Goal: Task Accomplishment & Management: Use online tool/utility

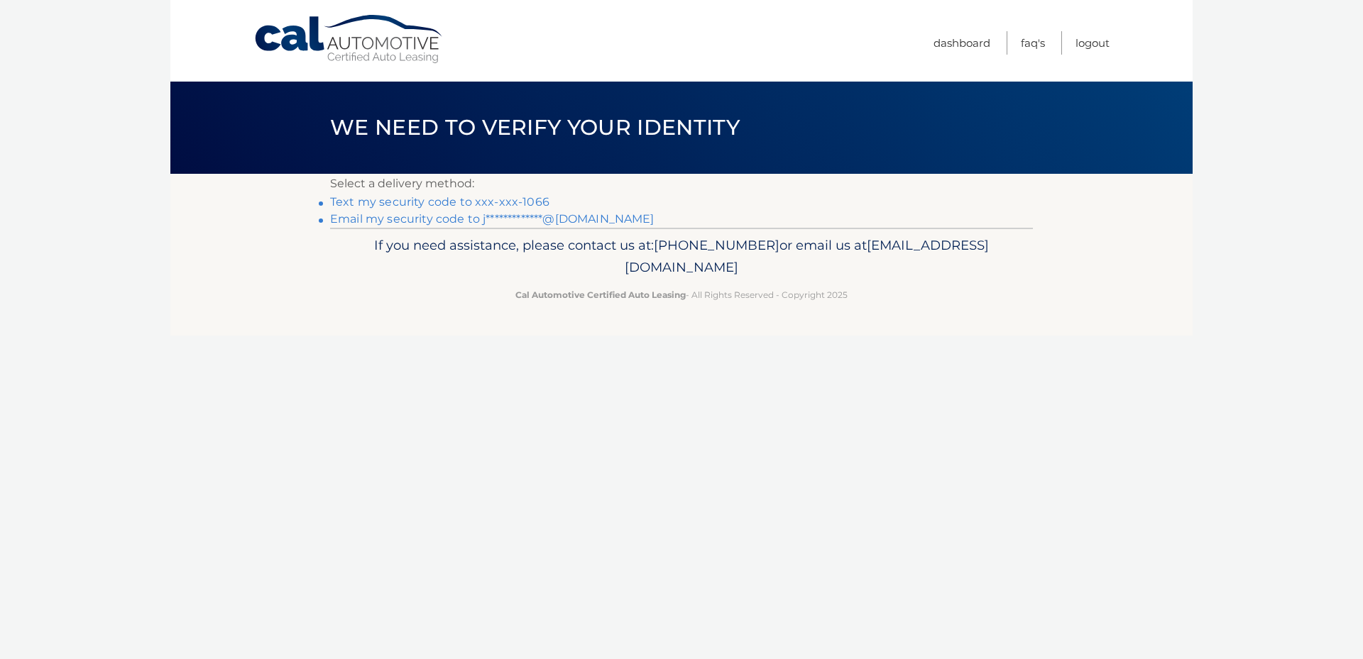
click at [495, 201] on link "Text my security code to xxx-xxx-1066" at bounding box center [439, 201] width 219 height 13
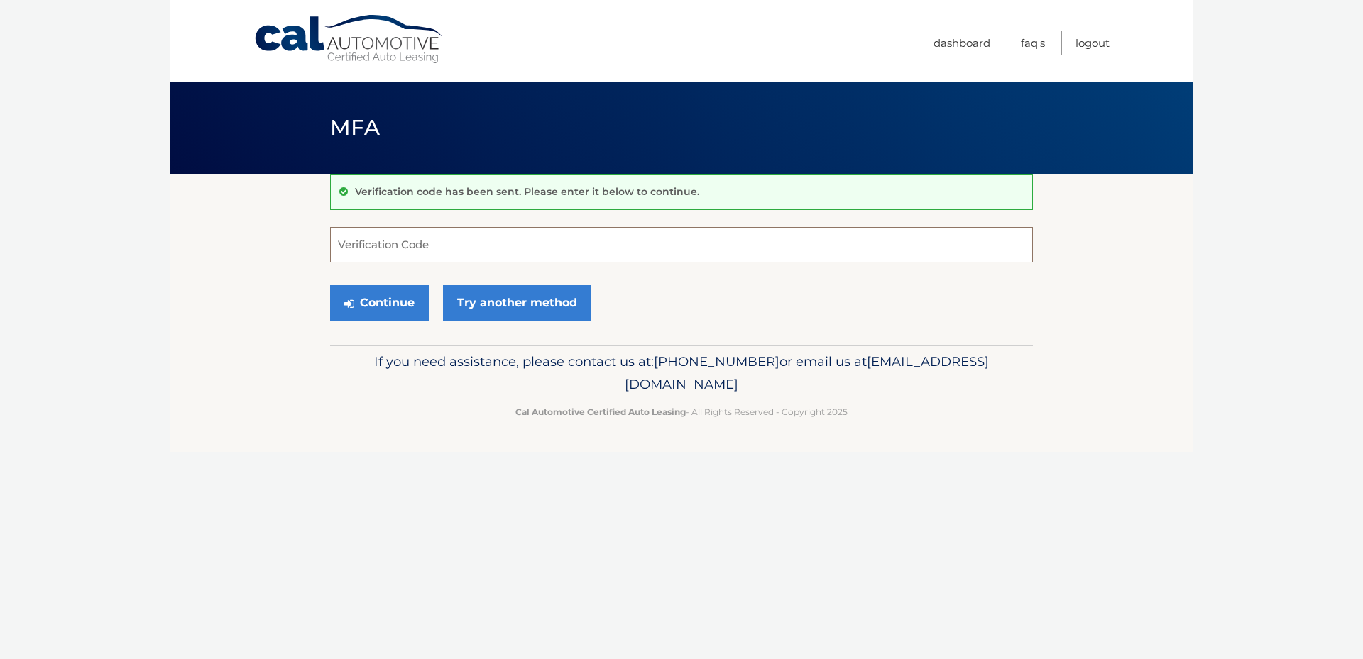
click at [493, 247] on input "Verification Code" at bounding box center [681, 244] width 703 height 35
type input "148653"
click at [401, 307] on button "Continue" at bounding box center [379, 302] width 99 height 35
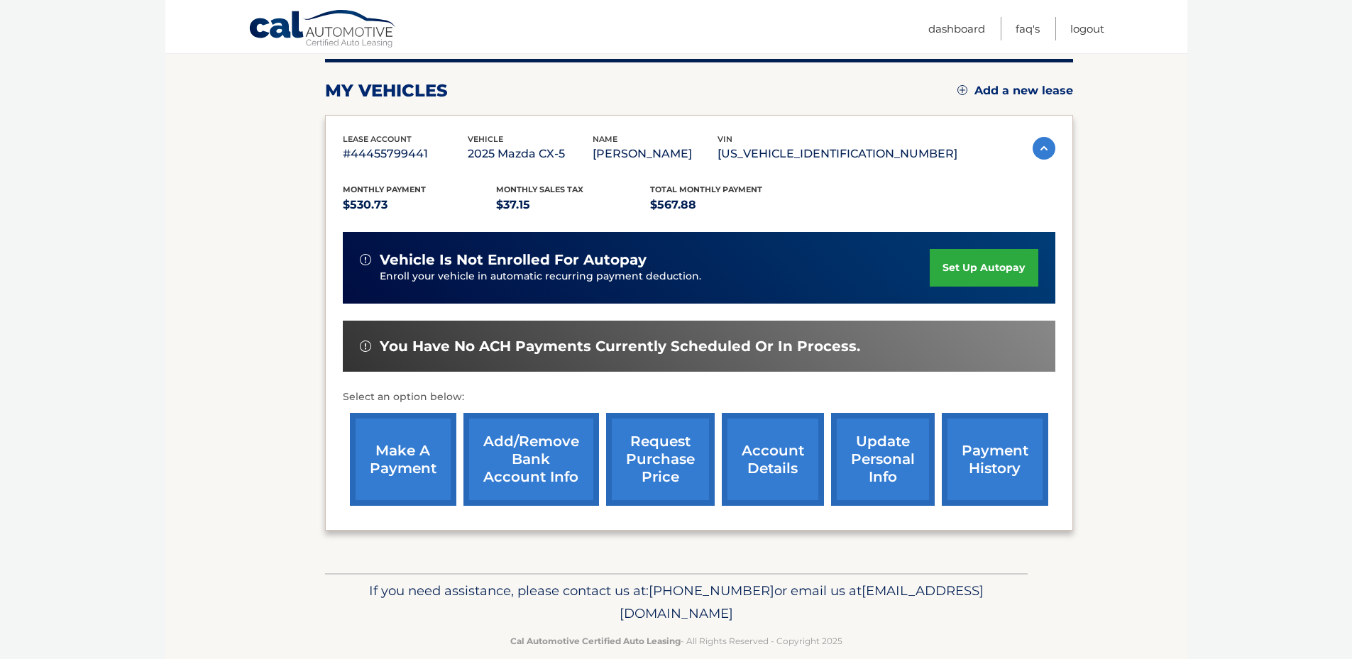
scroll to position [180, 0]
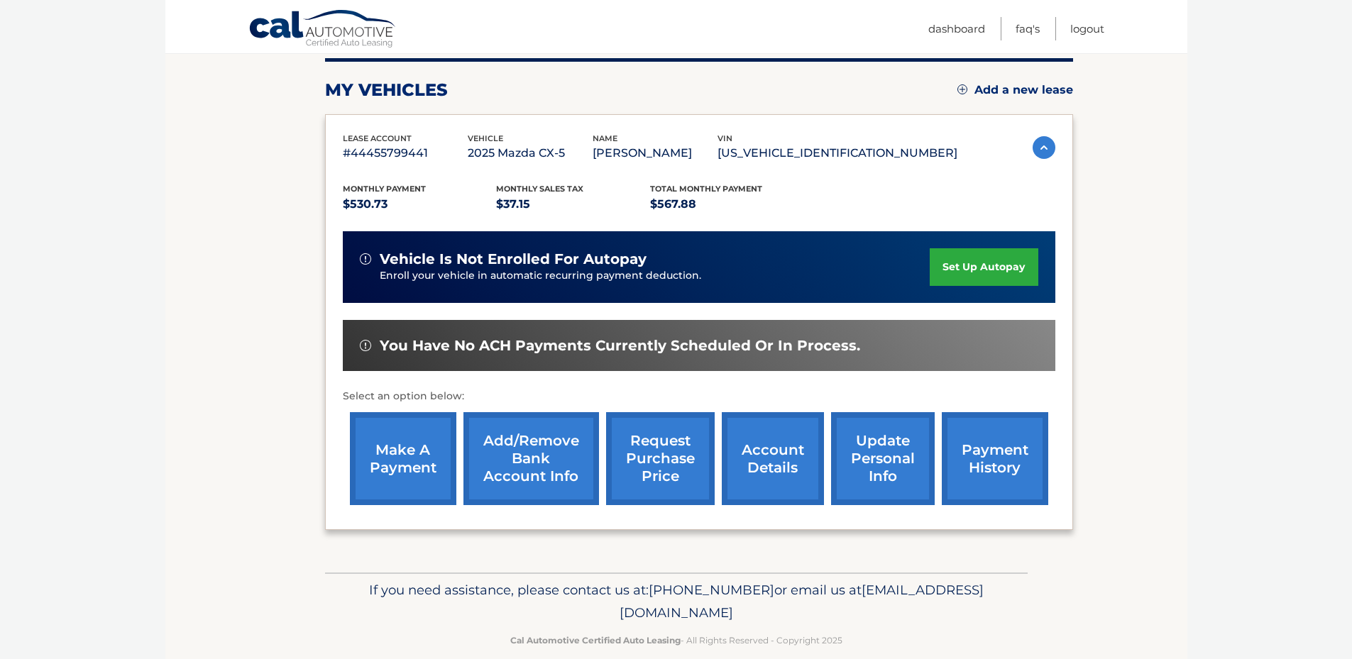
click at [405, 470] on link "make a payment" at bounding box center [403, 458] width 106 height 93
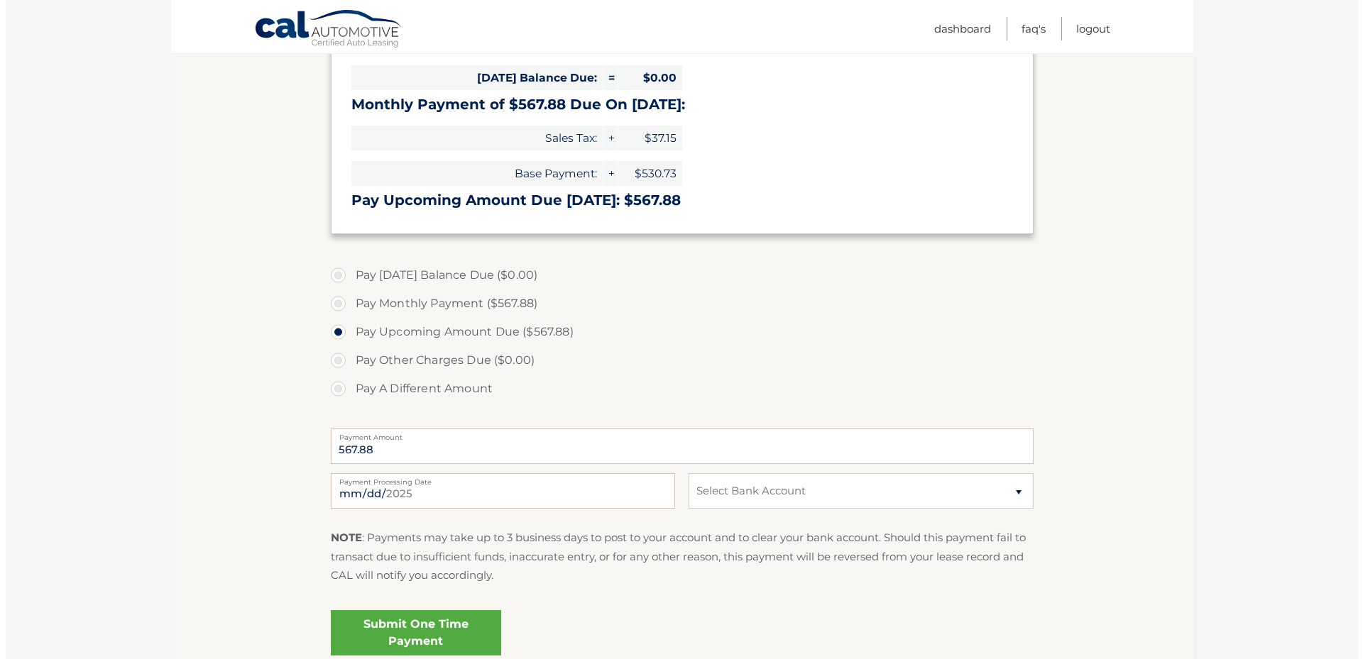
scroll to position [281, 0]
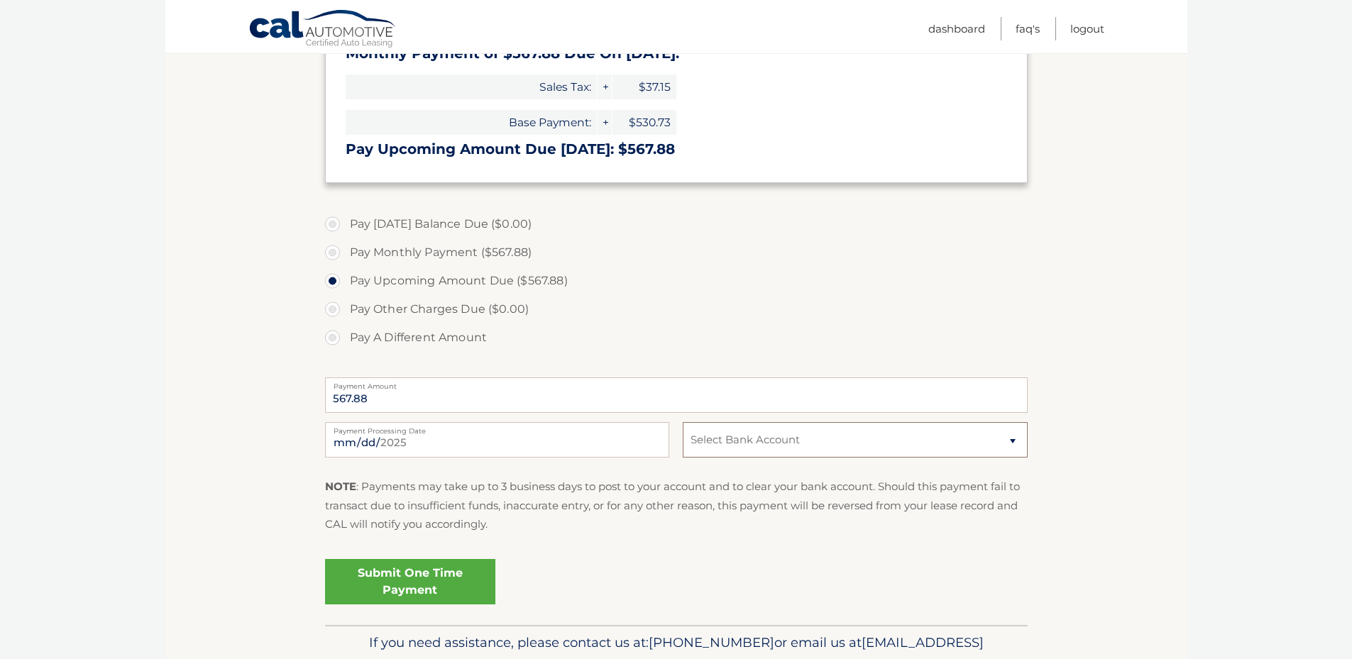
click at [749, 436] on select "Select Bank Account Checking TRUIST BANK *****4985 Checking JPMORGAN CHASE BANK…" at bounding box center [855, 439] width 344 height 35
select select "NTI4MTI4NTAtY2E1OC00MjQ5LTgxZWYtMzM4MGMxZmY2NDI3"
click at [683, 422] on select "Select Bank Account Checking TRUIST BANK *****4985 Checking JPMORGAN CHASE BANK…" at bounding box center [855, 439] width 344 height 35
click at [405, 589] on link "Submit One Time Payment" at bounding box center [410, 581] width 170 height 45
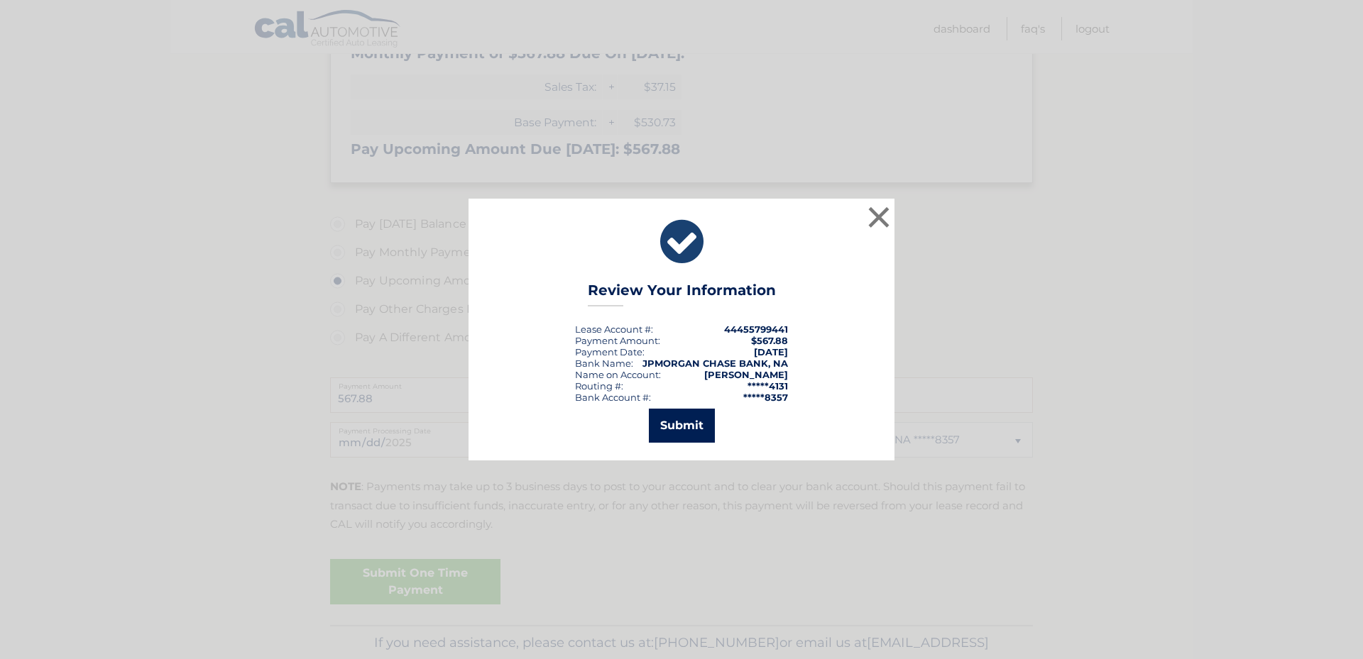
click at [657, 431] on button "Submit" at bounding box center [682, 426] width 66 height 34
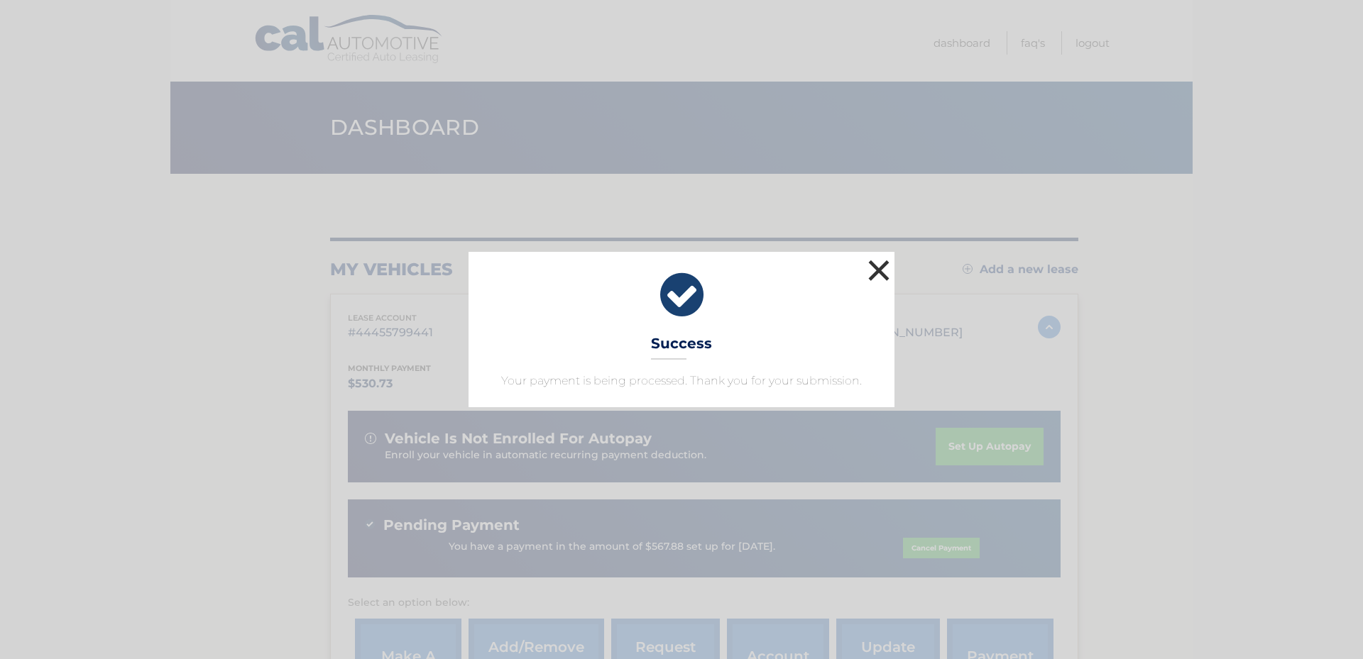
click at [877, 271] on button "×" at bounding box center [878, 270] width 28 height 28
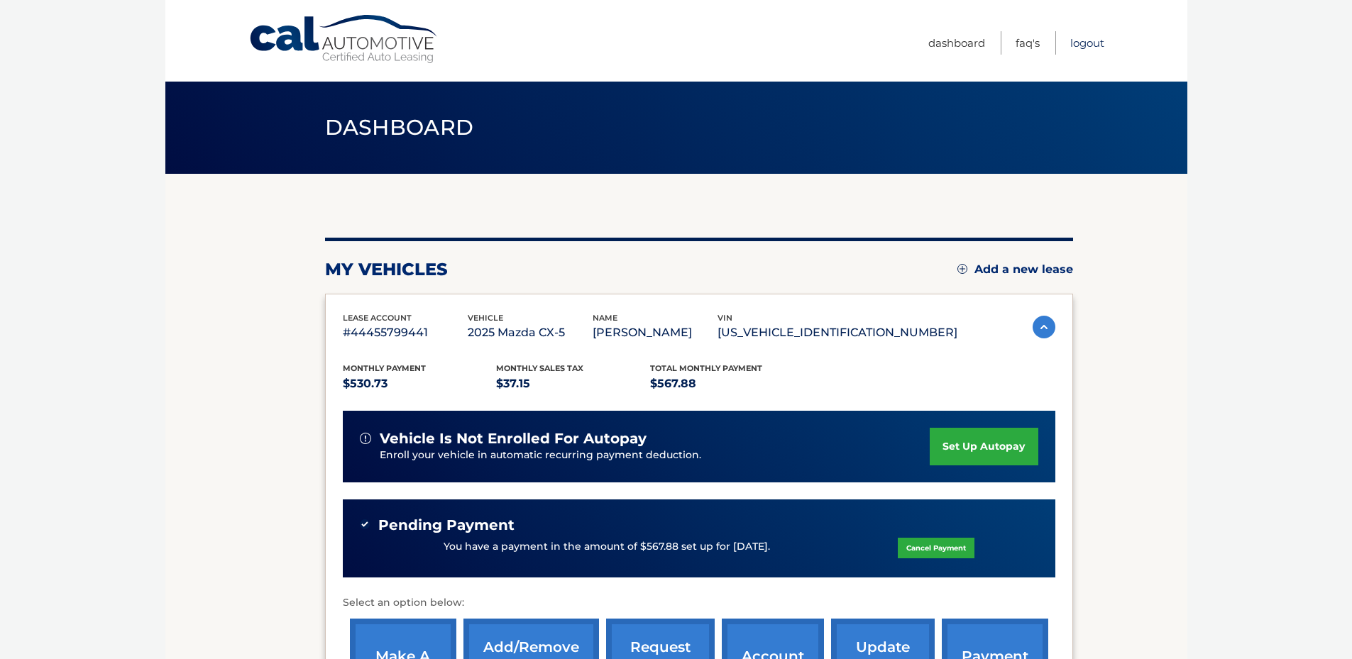
click at [1078, 47] on link "Logout" at bounding box center [1087, 42] width 34 height 23
